Goal: Information Seeking & Learning: Learn about a topic

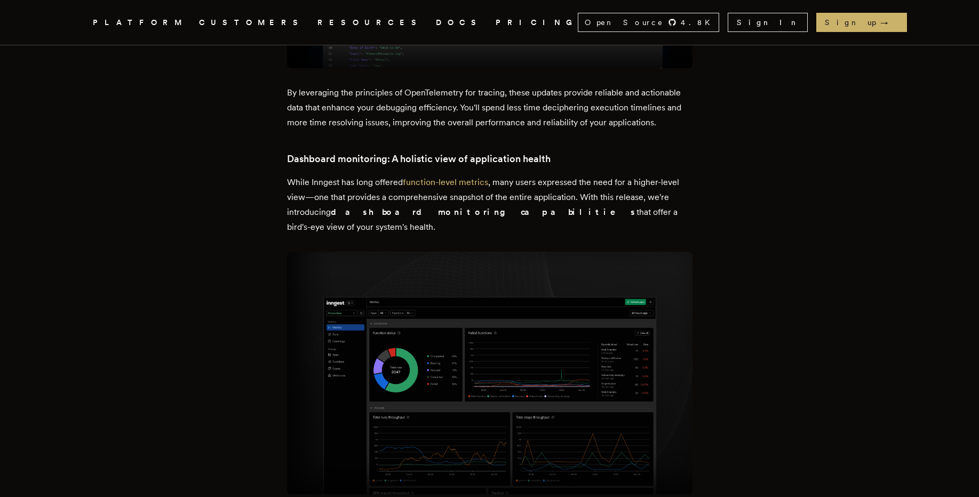
scroll to position [1380, 0]
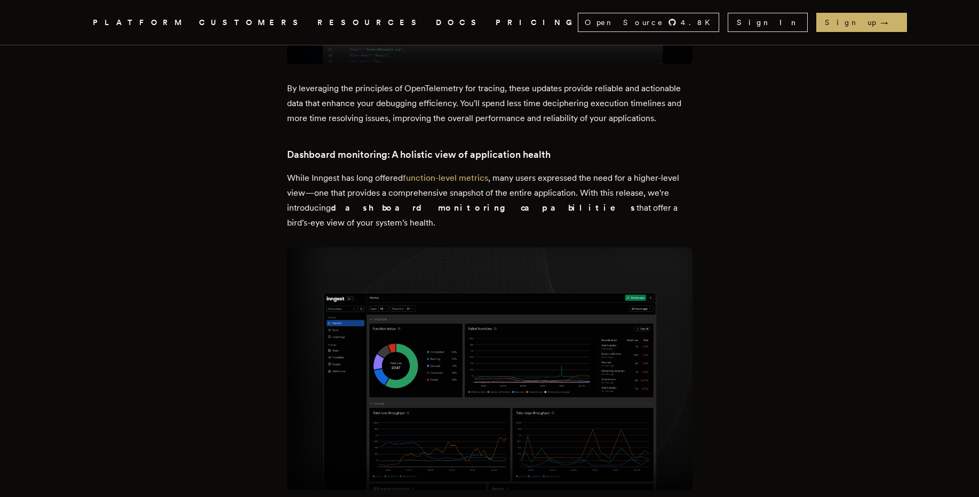
click at [375, 264] on img at bounding box center [490, 369] width 406 height 243
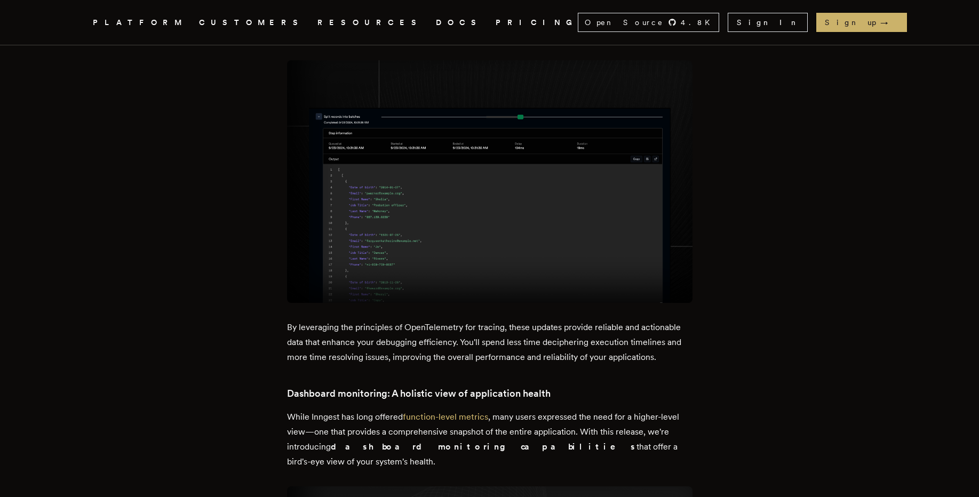
scroll to position [1141, 0]
click at [434, 386] on h3 "Dashboard monitoring: A holistic view of application health" at bounding box center [490, 393] width 406 height 15
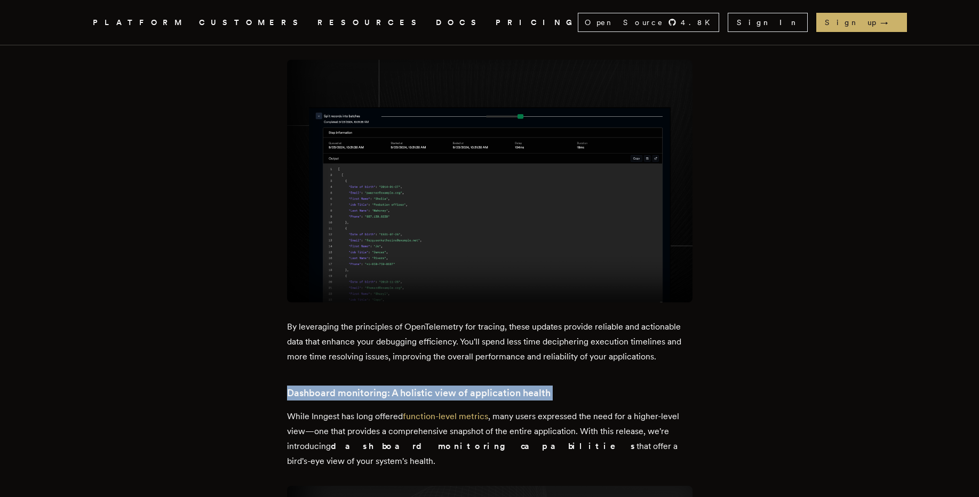
click at [434, 386] on h3 "Dashboard monitoring: A holistic view of application health" at bounding box center [490, 393] width 406 height 15
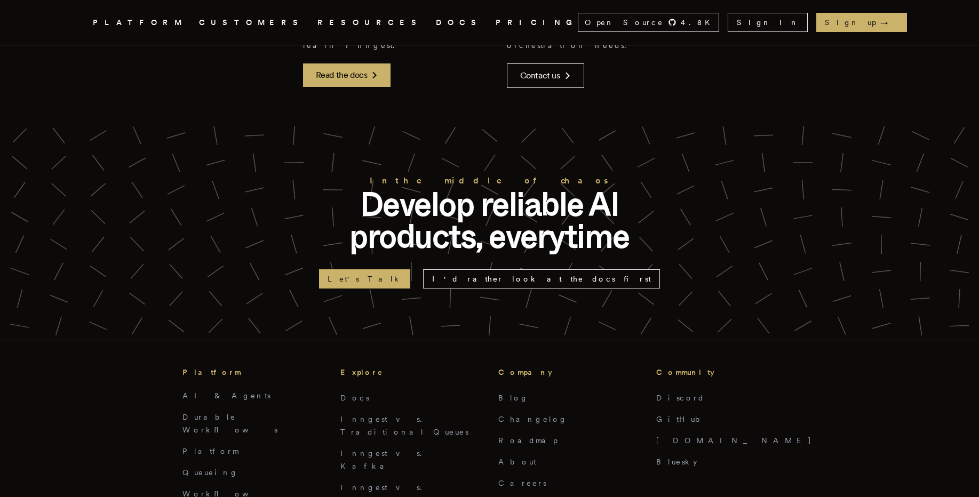
scroll to position [3375, 0]
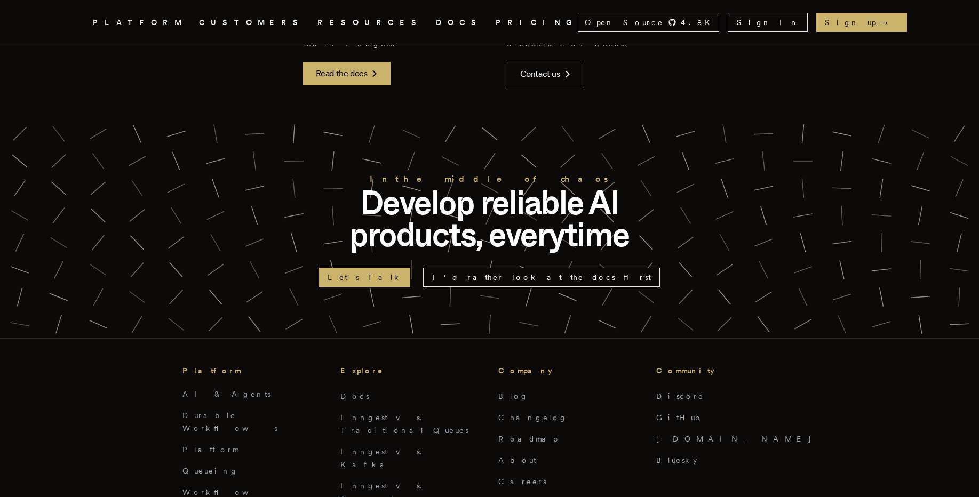
click at [496, 22] on link "PRICING" at bounding box center [537, 22] width 82 height 13
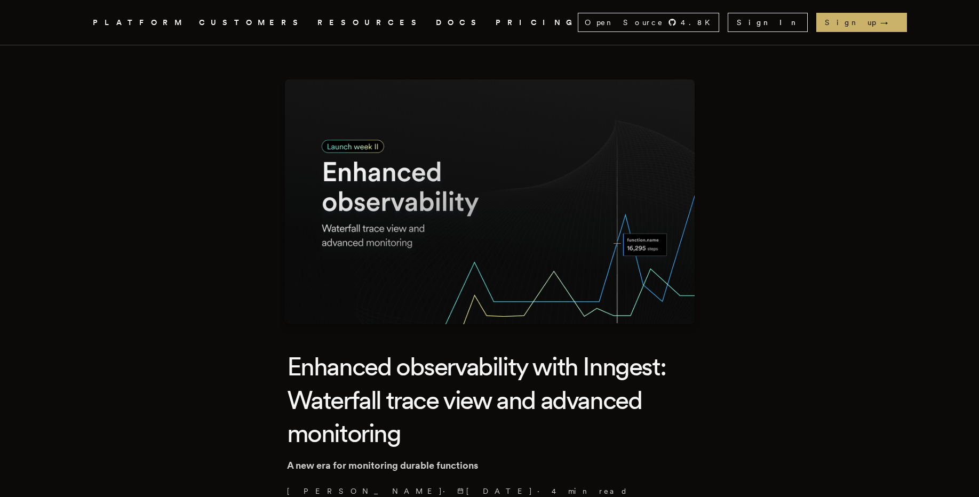
click at [436, 21] on link "DOCS" at bounding box center [459, 22] width 47 height 13
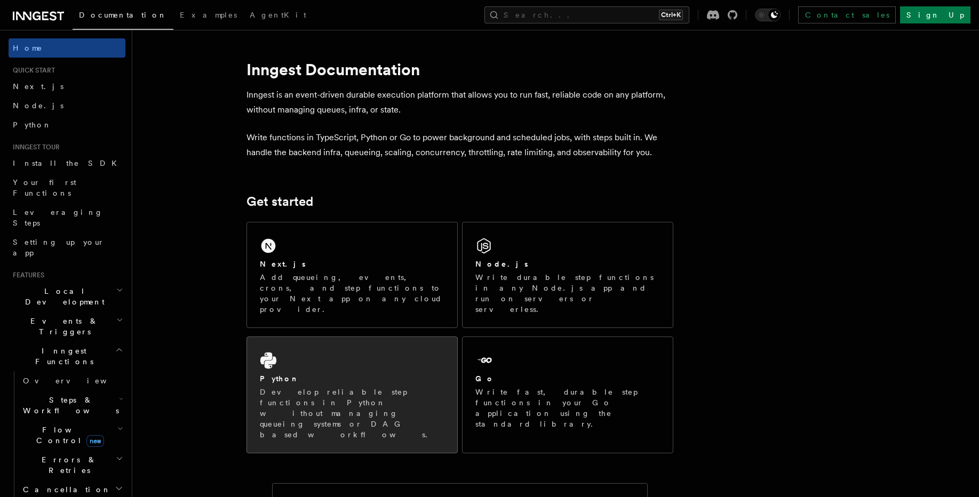
click at [300, 387] on p "Develop reliable step functions in Python without managing queueing systems or …" at bounding box center [352, 413] width 185 height 53
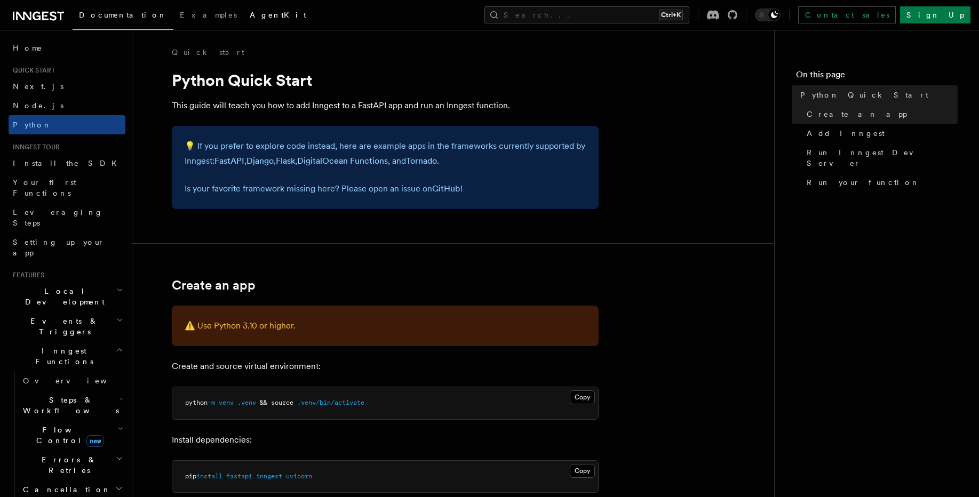
click at [250, 17] on span "AgentKit" at bounding box center [278, 15] width 57 height 9
